Goal: Information Seeking & Learning: Find specific page/section

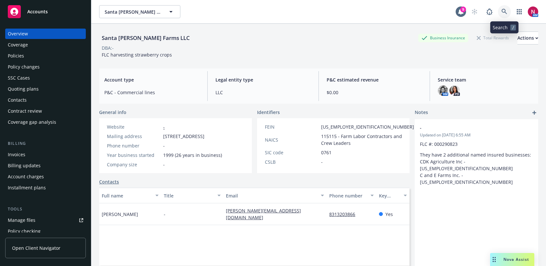
click at [500, 10] on link at bounding box center [504, 11] width 13 height 13
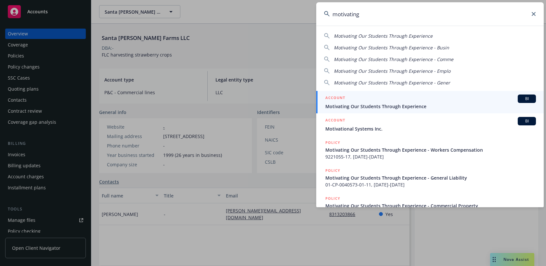
type input "motivating"
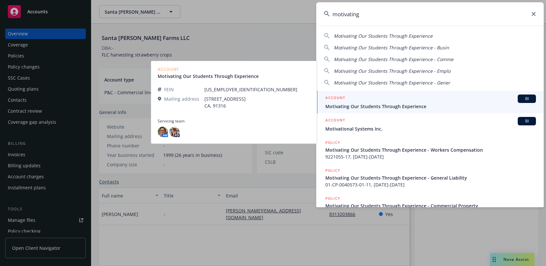
click at [356, 102] on div "ACCOUNT BI" at bounding box center [430, 99] width 211 height 8
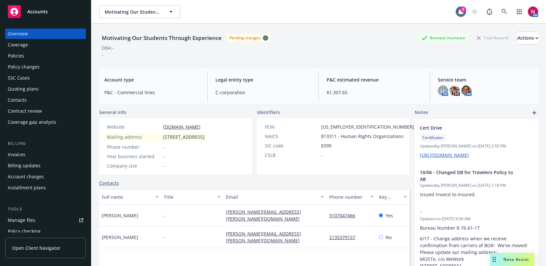
click at [40, 55] on div "Policies" at bounding box center [45, 56] width 75 height 10
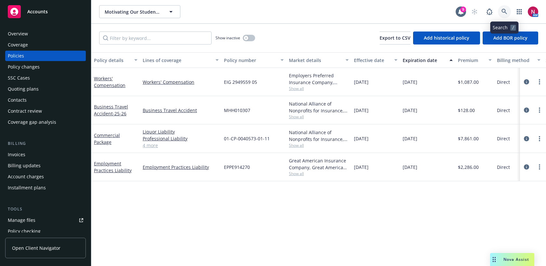
click at [505, 12] on icon at bounding box center [504, 12] width 6 height 6
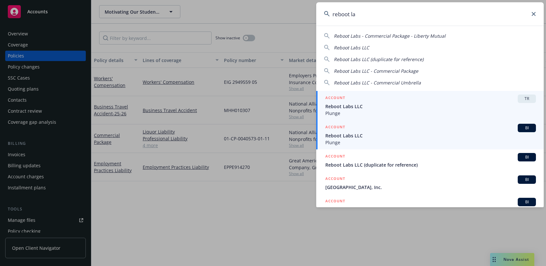
type input "reboot la"
click at [425, 142] on span "Plunge" at bounding box center [430, 142] width 211 height 7
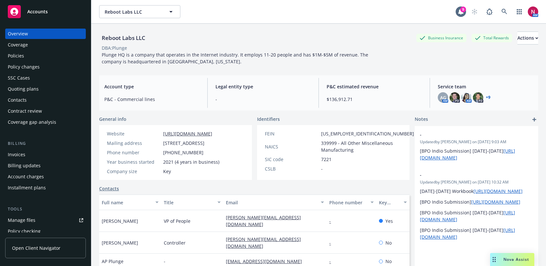
click at [54, 90] on div "Quoting plans" at bounding box center [45, 89] width 75 height 10
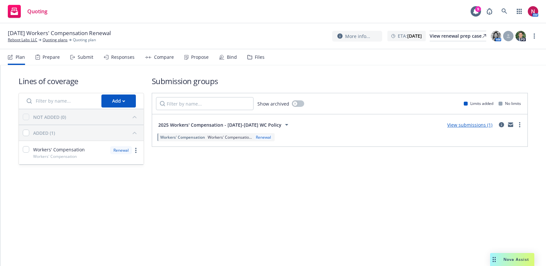
click at [251, 61] on div "Files" at bounding box center [255, 57] width 17 height 16
